Goal: Task Accomplishment & Management: Manage account settings

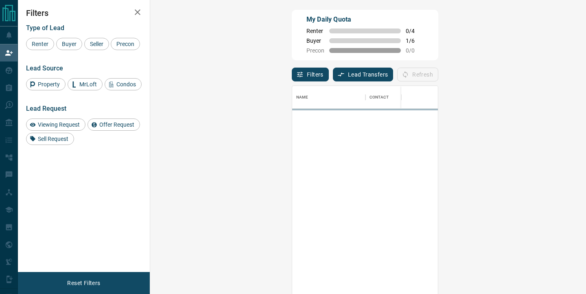
scroll to position [222, 418]
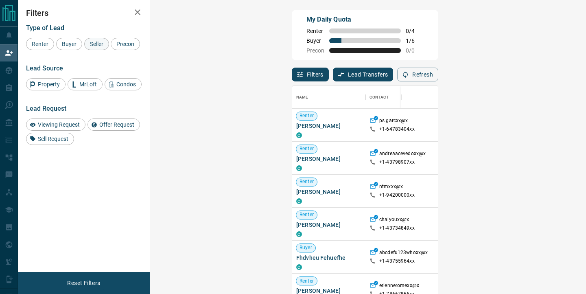
click at [93, 43] on span "Seller" at bounding box center [96, 44] width 19 height 7
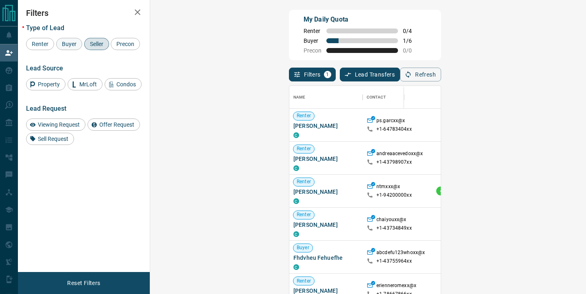
click at [65, 44] on span "Buyer" at bounding box center [69, 44] width 20 height 7
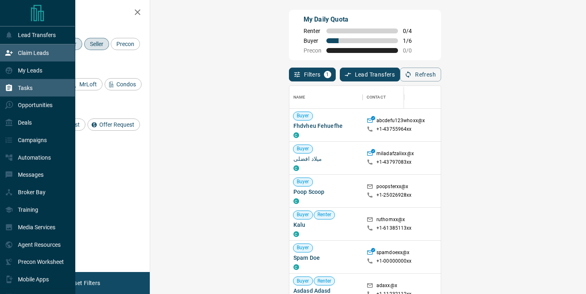
click at [27, 83] on div "Tasks" at bounding box center [19, 87] width 28 height 13
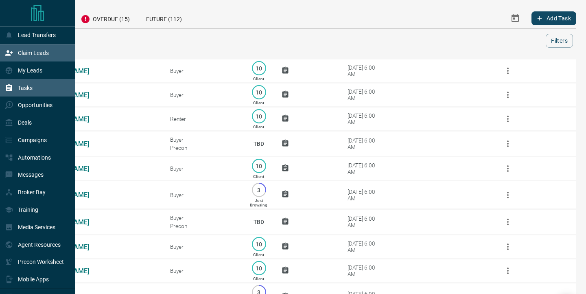
click at [48, 53] on p "Claim Leads" at bounding box center [33, 53] width 31 height 7
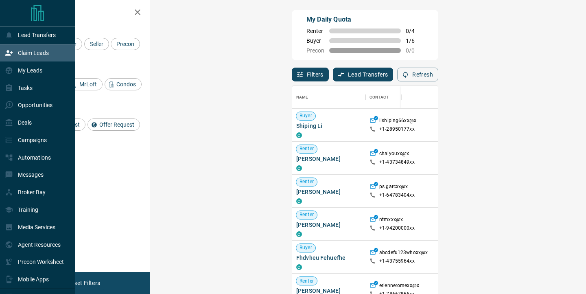
scroll to position [222, 418]
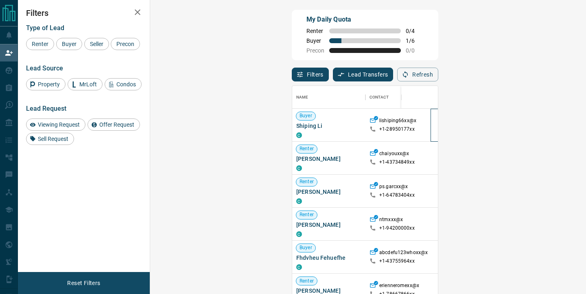
click at [430, 126] on div at bounding box center [452, 125] width 45 height 33
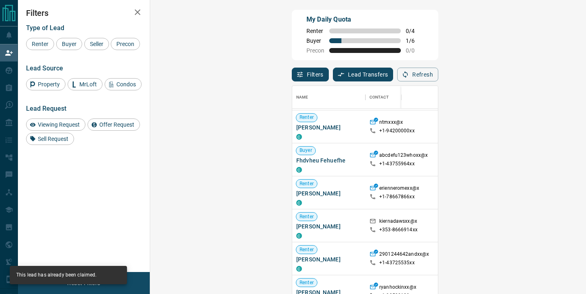
scroll to position [0, 0]
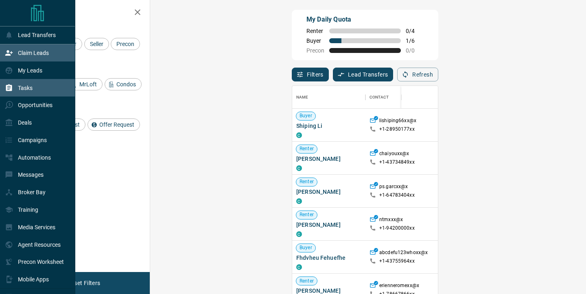
click at [37, 89] on div "Tasks" at bounding box center [37, 87] width 75 height 17
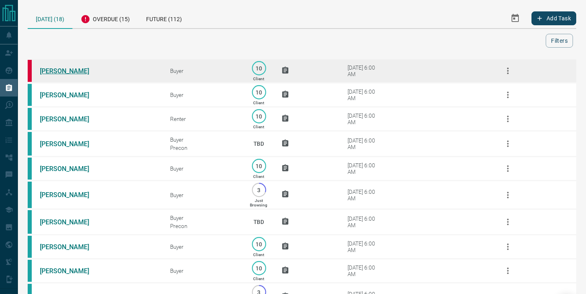
click at [74, 70] on link "[PERSON_NAME]" at bounding box center [70, 71] width 61 height 8
click at [505, 72] on icon "button" at bounding box center [508, 71] width 10 height 10
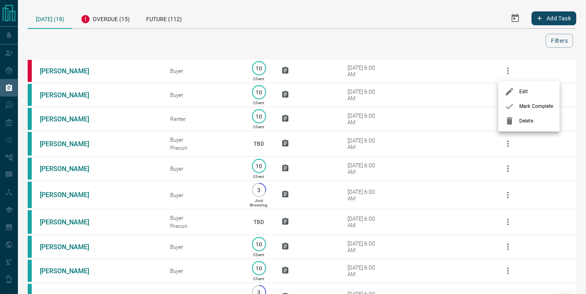
click at [533, 120] on span "Delete" at bounding box center [536, 120] width 34 height 7
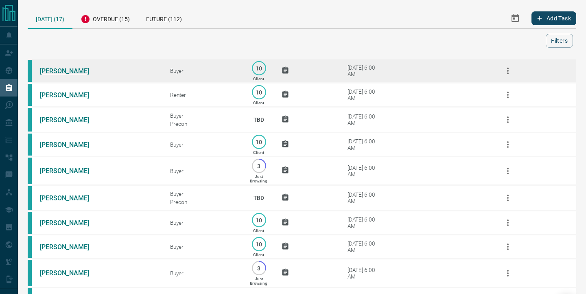
click at [78, 69] on link "[PERSON_NAME]" at bounding box center [70, 71] width 61 height 8
